Goal: Find specific page/section: Find specific page/section

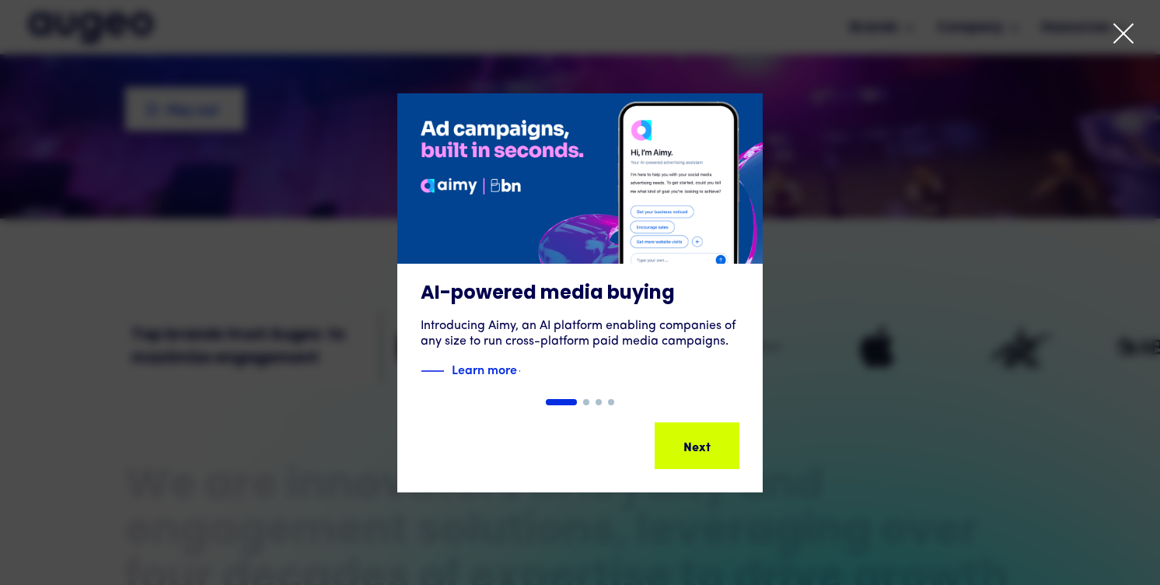
scroll to position [319, 0]
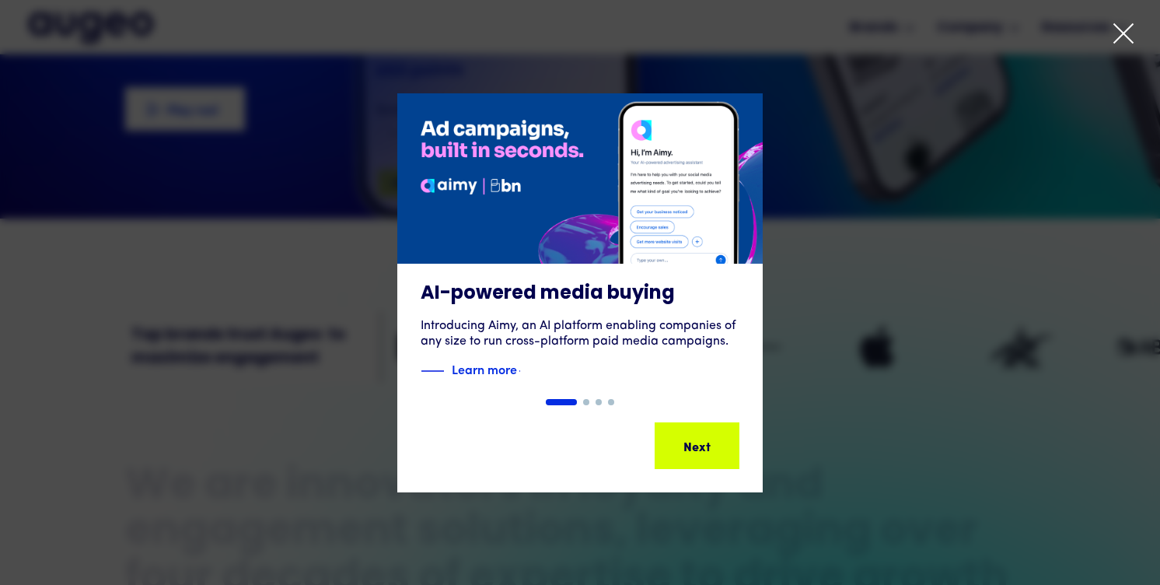
click at [1115, 28] on icon at bounding box center [1122, 33] width 23 height 23
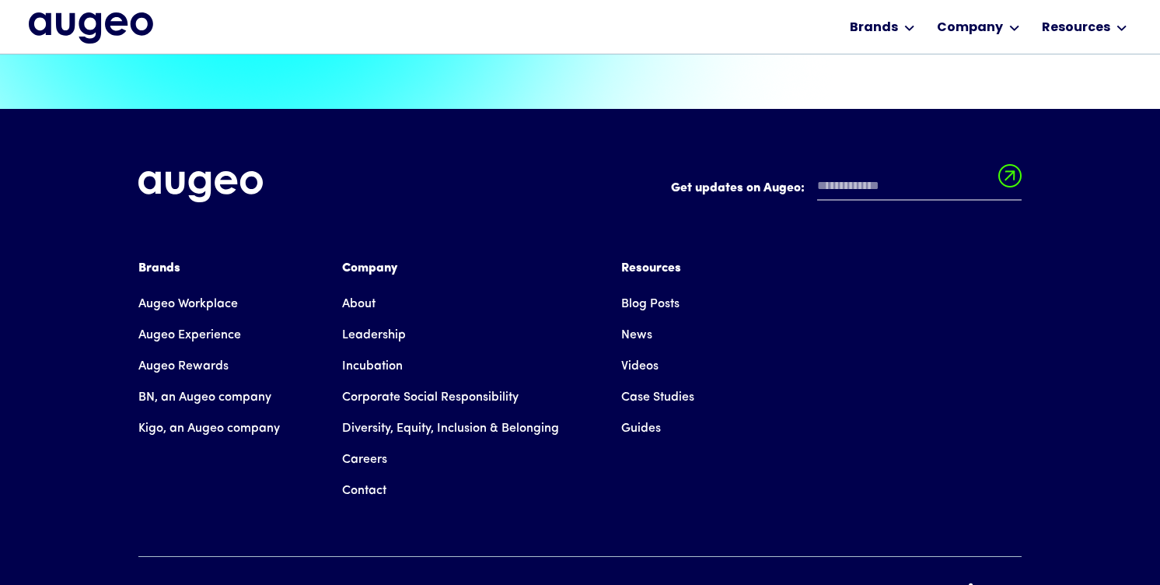
scroll to position [3489, 0]
click at [386, 319] on link "Leadership" at bounding box center [374, 334] width 64 height 31
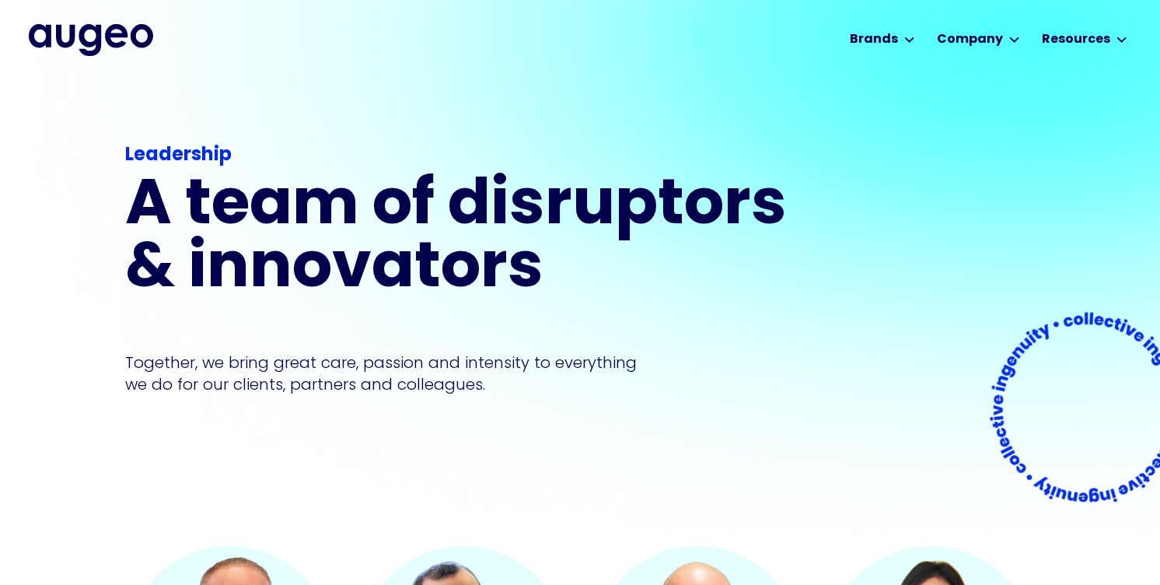
click at [87, 44] on img "home" at bounding box center [91, 39] width 124 height 31
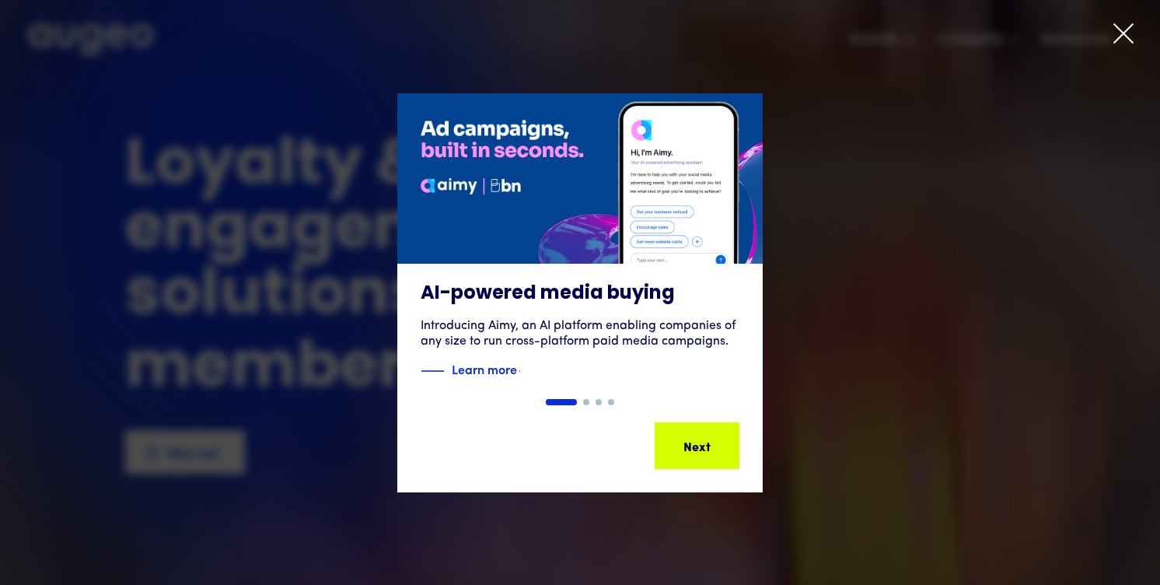
click at [1116, 30] on icon at bounding box center [1122, 33] width 23 height 23
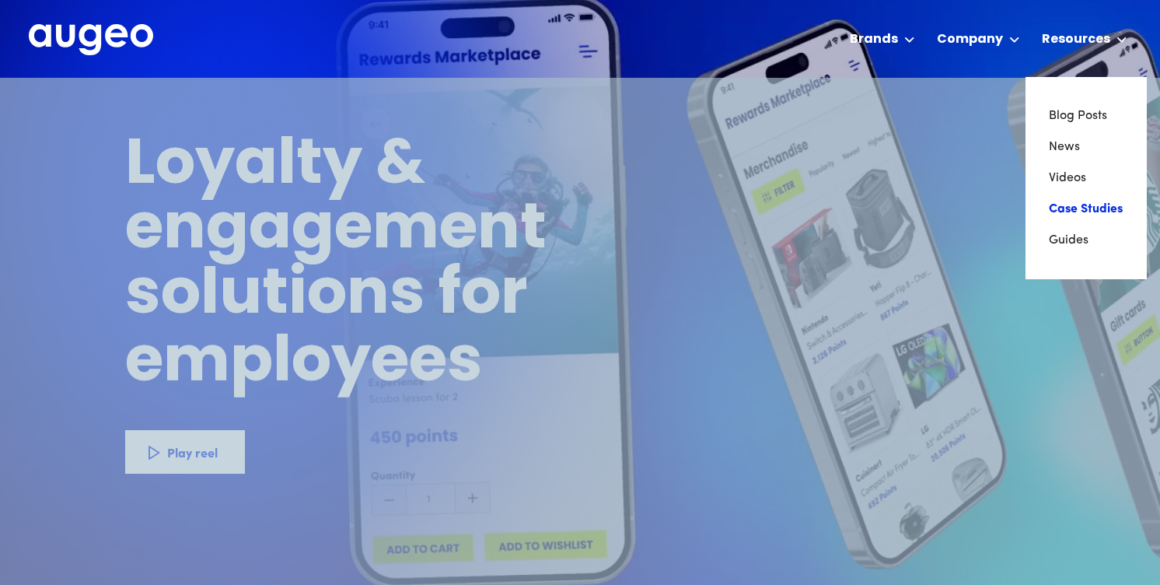
click at [1081, 211] on link "Case Studies" at bounding box center [1086, 209] width 75 height 31
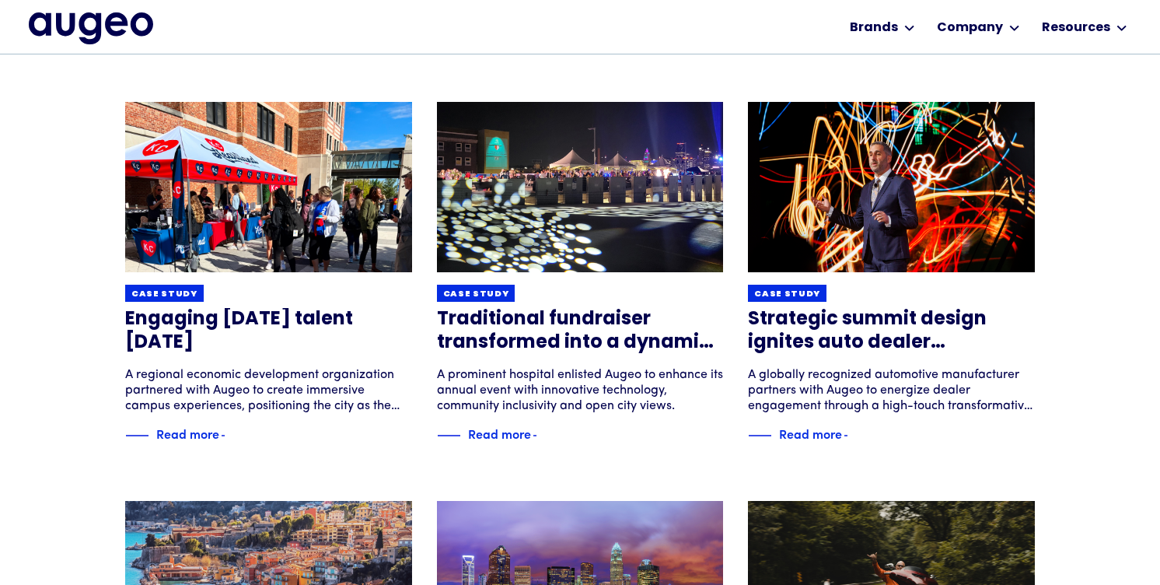
scroll to position [588, 0]
